Goal: Information Seeking & Learning: Learn about a topic

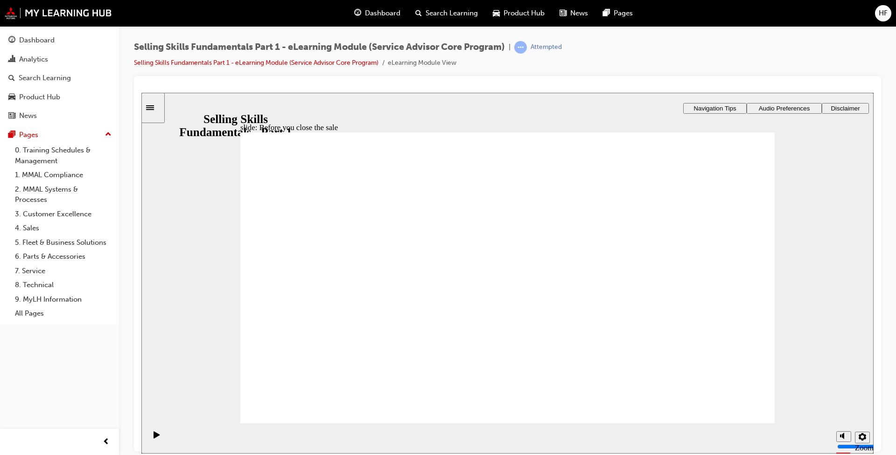
drag, startPoint x: 697, startPoint y: 184, endPoint x: 734, endPoint y: 212, distance: 46.0
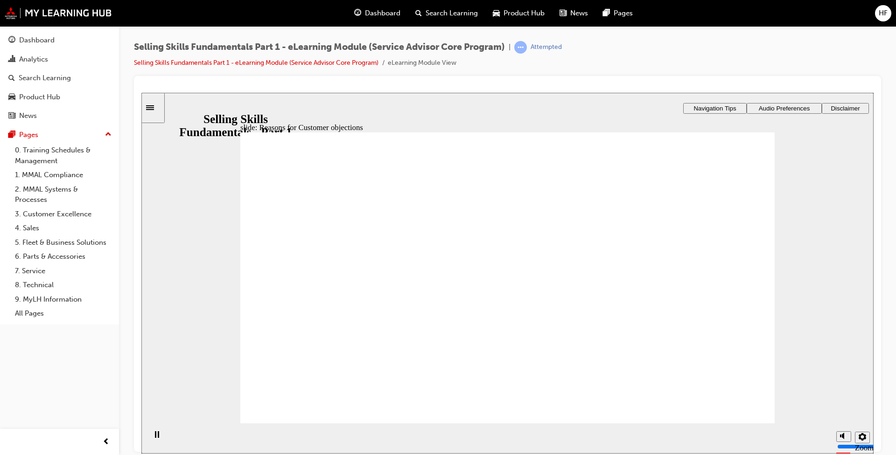
drag, startPoint x: 472, startPoint y: 262, endPoint x: 466, endPoint y: 267, distance: 8.6
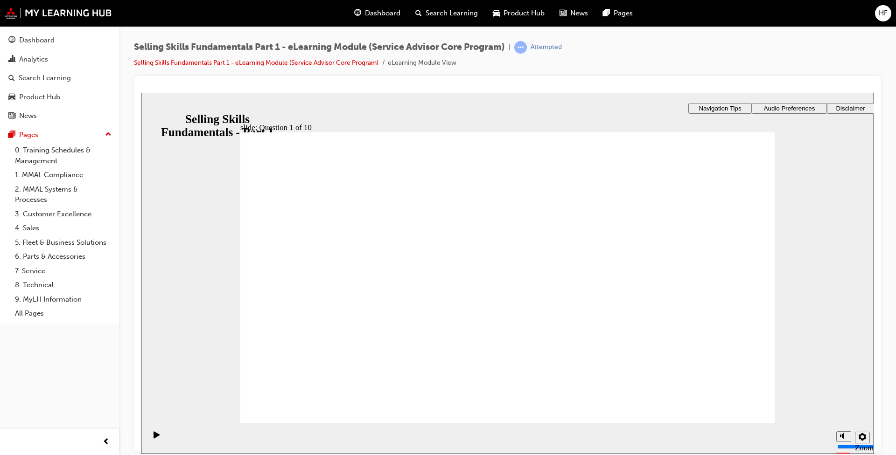
checkbox input "true"
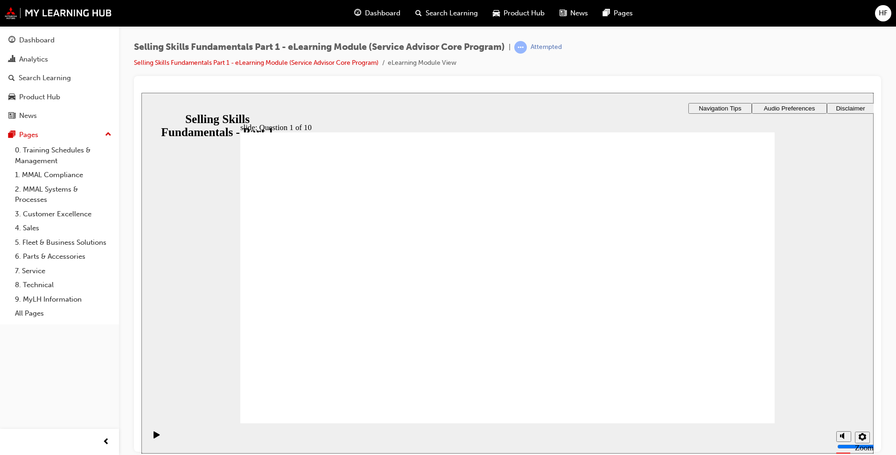
checkbox input "true"
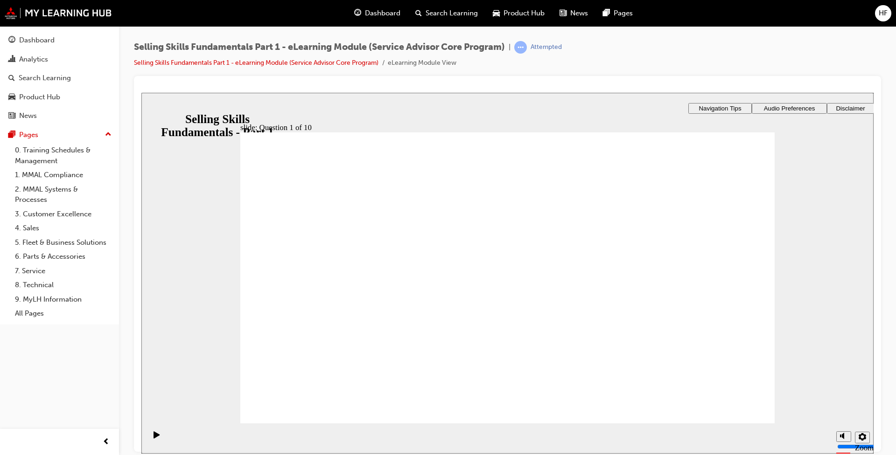
checkbox input "true"
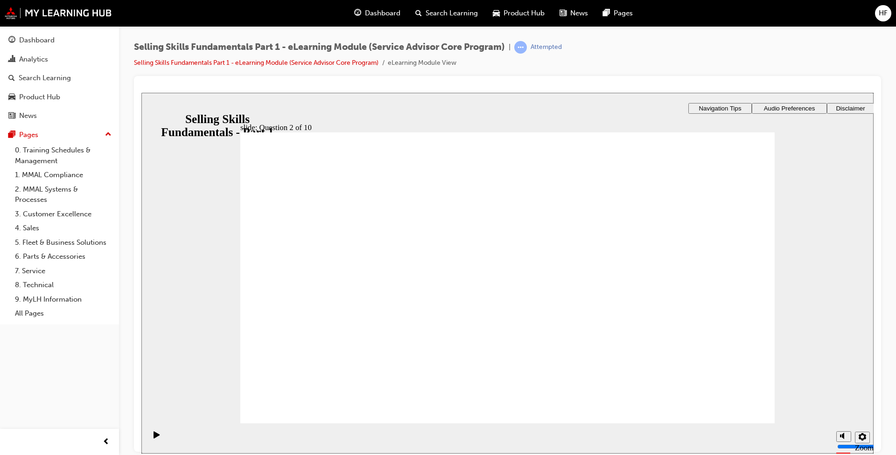
checkbox input "true"
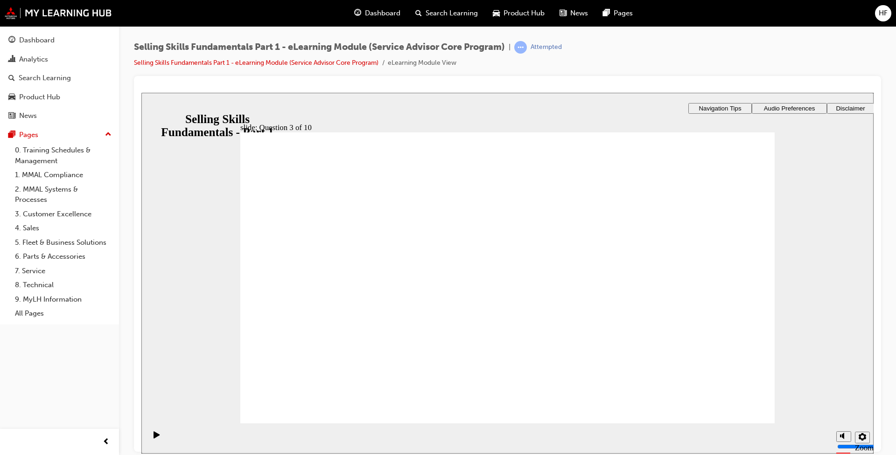
radio input "true"
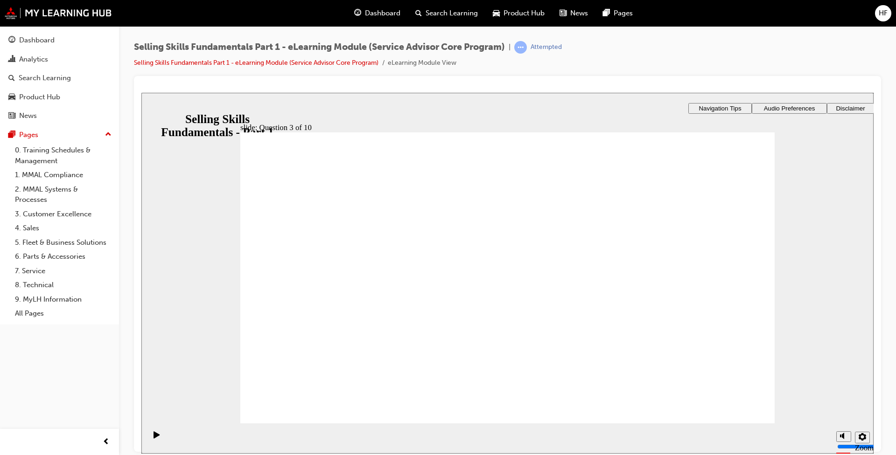
drag, startPoint x: 265, startPoint y: 248, endPoint x: 275, endPoint y: 248, distance: 10.7
radio input "true"
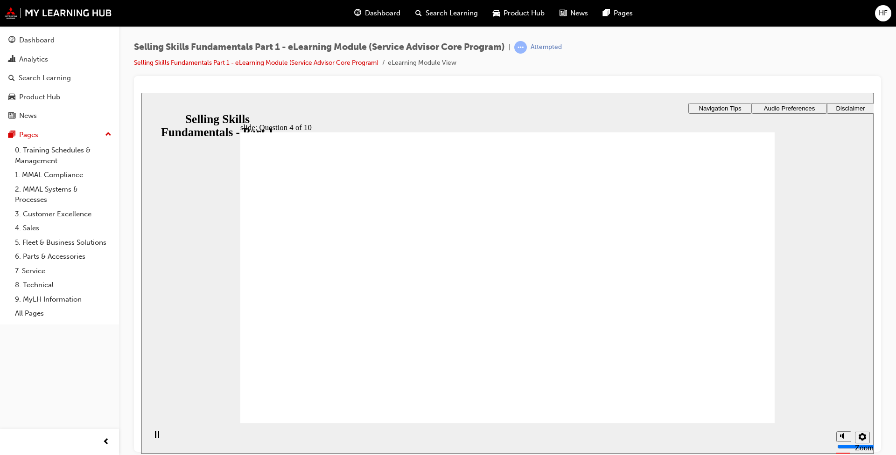
drag, startPoint x: 385, startPoint y: 346, endPoint x: 389, endPoint y: 343, distance: 5.3
click at [386, 346] on div "slide: Question 5 of 10 Closing a sale Customer agrees Q.F.F.B.E Rectangle 1 Re…" at bounding box center [507, 223] width 732 height 262
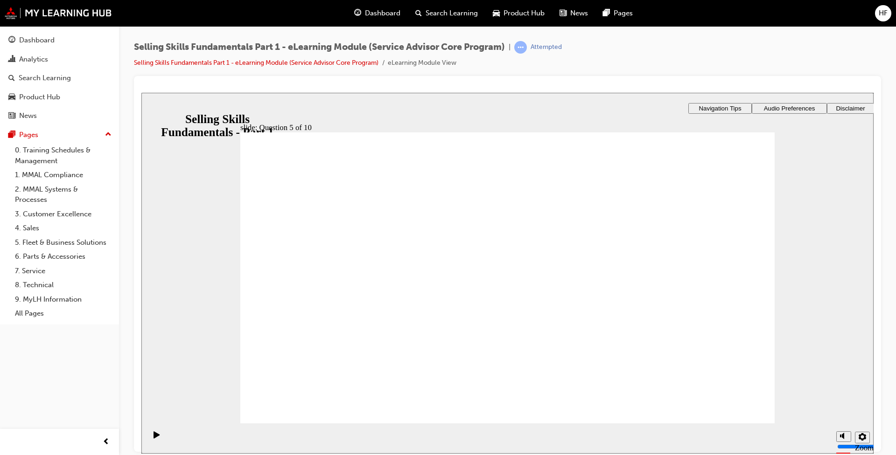
radio input "true"
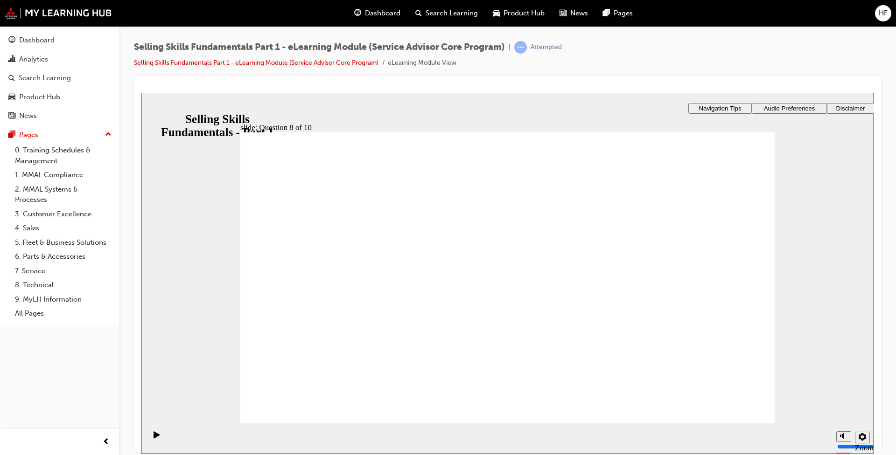
radio input "true"
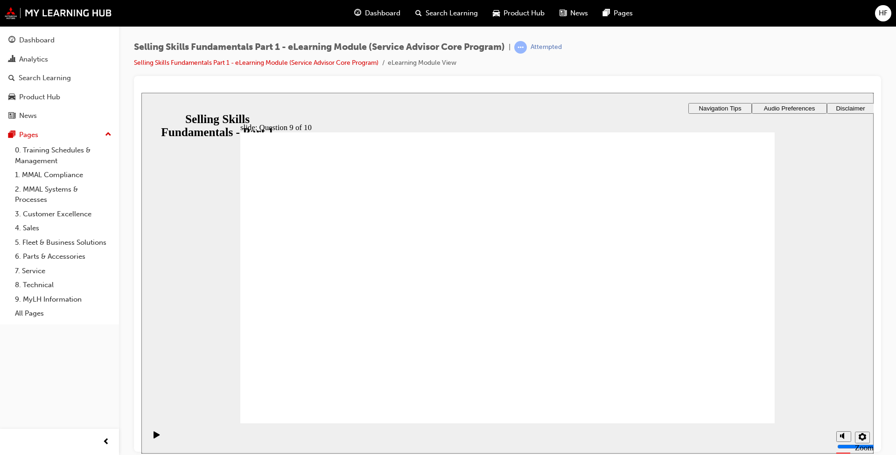
radio input "true"
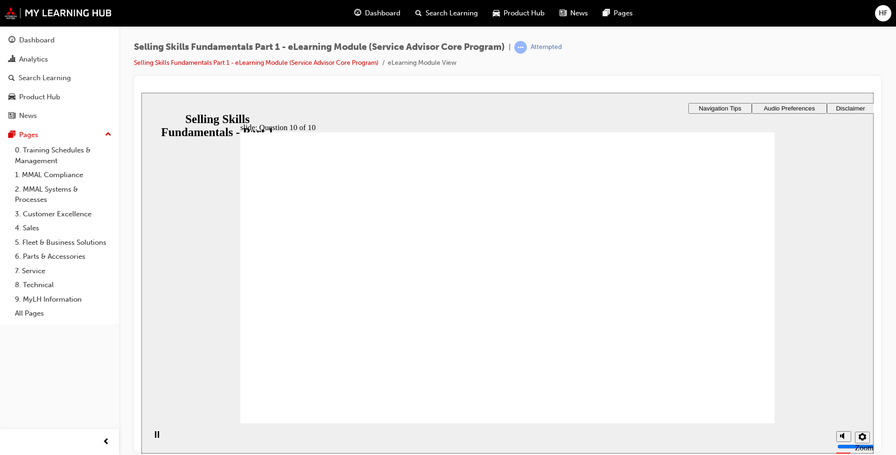
radio input "true"
drag, startPoint x: 727, startPoint y: 416, endPoint x: 765, endPoint y: 427, distance: 40.3
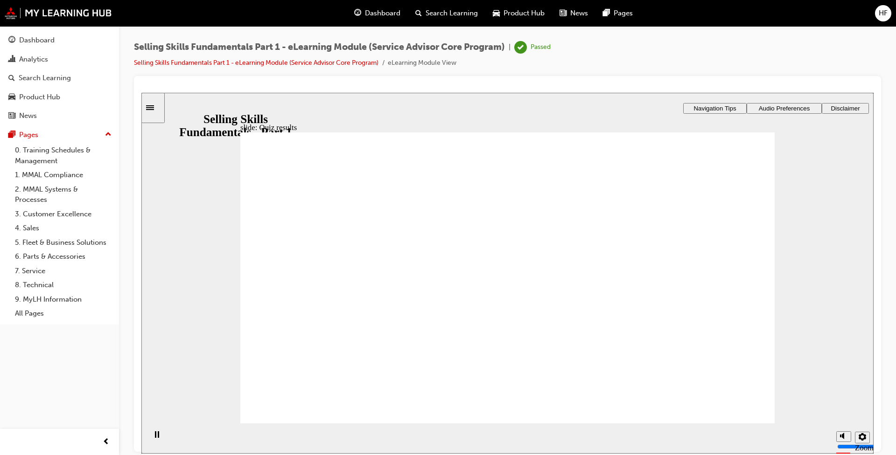
click at [38, 42] on div "Dashboard" at bounding box center [36, 40] width 35 height 11
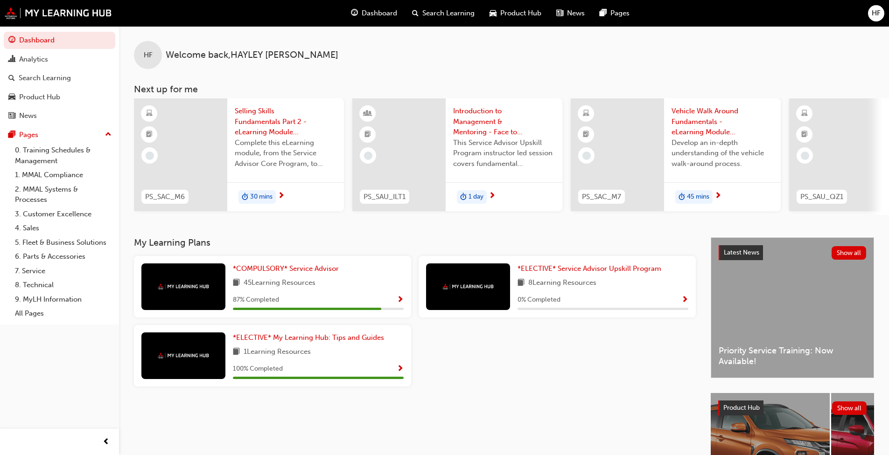
click at [479, 193] on span "1 day" at bounding box center [476, 197] width 15 height 11
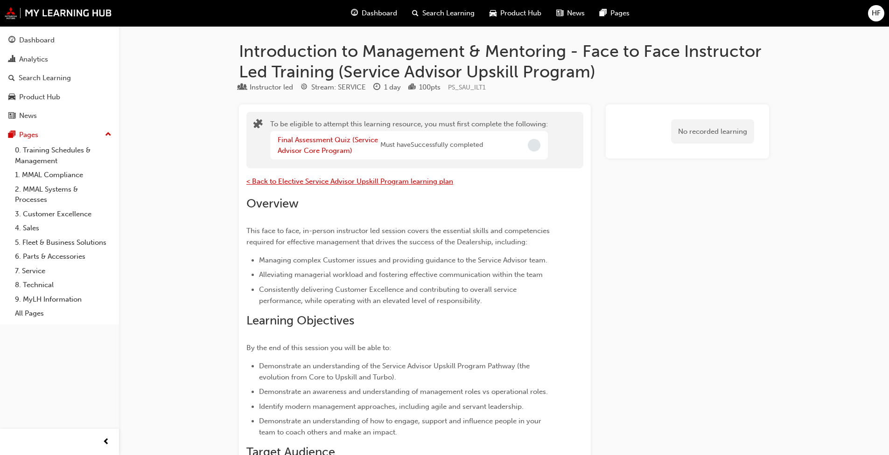
click at [305, 184] on span "< Back to Elective Service Advisor Upskill Program learning plan" at bounding box center [349, 181] width 207 height 8
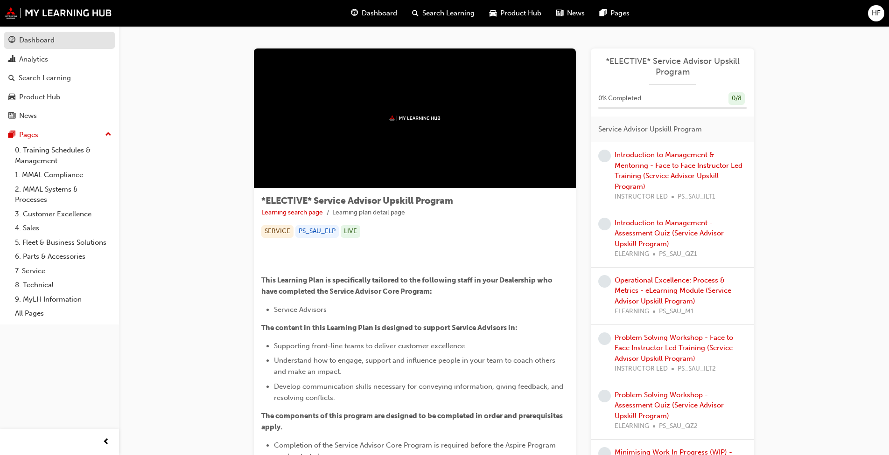
click at [49, 44] on div "Dashboard" at bounding box center [36, 40] width 35 height 11
